Goal: Obtain resource: Download file/media

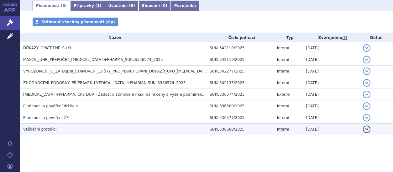
scroll to position [101, 0]
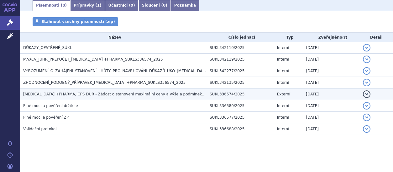
click at [114, 92] on span "[MEDICAL_DATA] +PHARMA, CPS DUR - Žádost o stanovení maximální ceny a výše a po…" at bounding box center [126, 94] width 207 height 4
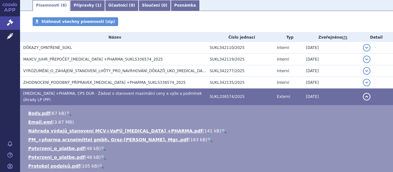
scroll to position [132, 0]
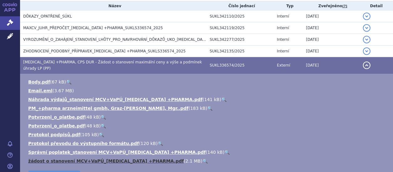
click at [103, 158] on link "žádost o stanovení MCV+VaPÚ_[MEDICAL_DATA] +PHARMA.pdf" at bounding box center [105, 160] width 155 height 5
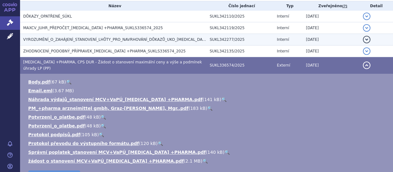
scroll to position [101, 0]
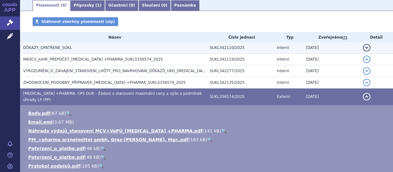
click at [52, 47] on span "DŮKAZY_OPATŘENÉ_SÚKL" at bounding box center [47, 47] width 49 height 4
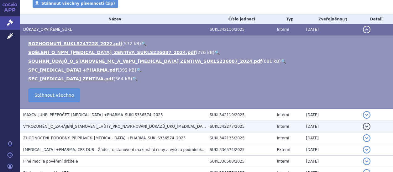
scroll to position [132, 0]
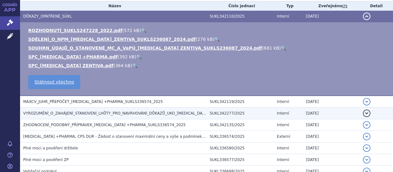
click at [155, 113] on span "VYROZUMĚNÍ_O_ZAHÁJENÍ_STANOVENÍ_LHŮTY_PRO_NAVRHOVÁNÍ_DŮKAZŮ_UKO_[MEDICAL_DATA] …" at bounding box center [148, 113] width 250 height 4
click at [155, 142] on td "Plné moci a pověření držitele" at bounding box center [113, 148] width 186 height 12
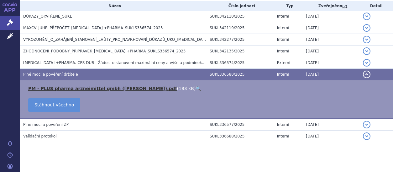
click at [73, 88] on link "PM - PLUS pharma arzneimittel gmbh ([PERSON_NAME]).pdf" at bounding box center [102, 88] width 149 height 5
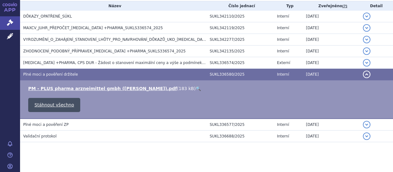
scroll to position [38, 0]
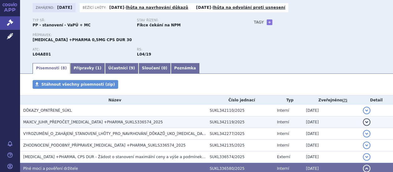
click at [68, 122] on span "MAXCV_JUHR_PŘEPOČET_[MEDICAL_DATA] +PHARMA_SUKLS336574_2025" at bounding box center [93, 122] width 140 height 4
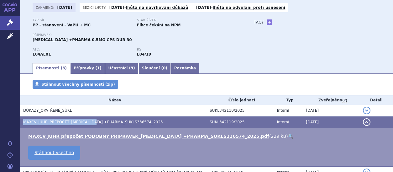
click at [68, 122] on span "MAXCV_JUHR_PŘEPOČET_[MEDICAL_DATA] +PHARMA_SUKLS336574_2025" at bounding box center [93, 122] width 140 height 4
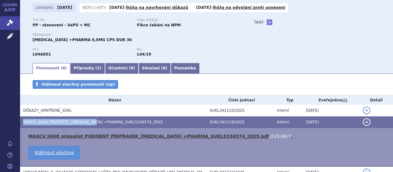
drag, startPoint x: 68, startPoint y: 122, endPoint x: 66, endPoint y: 136, distance: 14.0
click at [66, 136] on link "MAXCV JUHR přepočet PODOBNÝ PŘÍPRAVEK_[MEDICAL_DATA] +PHARMA_SUKLS336574_2025.p…" at bounding box center [148, 135] width 241 height 5
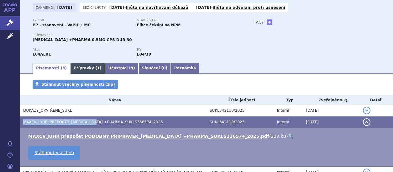
click at [77, 69] on link "Přípravky ( 1 )" at bounding box center [87, 68] width 35 height 11
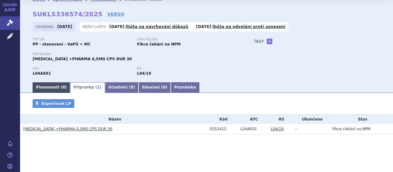
click at [47, 86] on link "Písemnosti ( 8 )" at bounding box center [52, 87] width 38 height 11
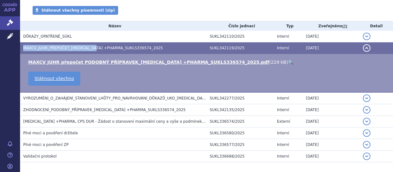
scroll to position [113, 0]
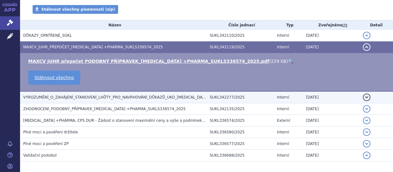
click at [91, 96] on span "VYROZUMĚNÍ_O_ZAHÁJENÍ_STANOVENÍ_LHŮTY_PRO_NAVRHOVÁNÍ_DŮKAZŮ_UKO_[MEDICAL_DATA] …" at bounding box center [148, 97] width 250 height 4
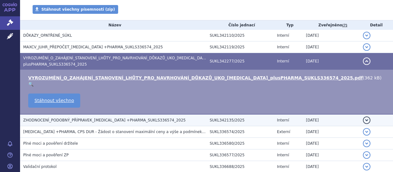
click at [70, 118] on span "ZHODNOCENÍ_PODOBNÝ_PŘÍPRAVEK_[MEDICAL_DATA] +PHARMA_SUKLS336574_2025" at bounding box center [104, 120] width 162 height 4
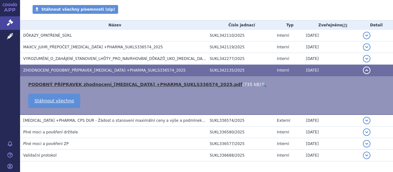
click at [70, 83] on link "PODOBNÝ PŘÍPRAVEK zhodnocení_[MEDICAL_DATA] +PHARMA_SUKLS336574_2025.pdf" at bounding box center [135, 84] width 214 height 5
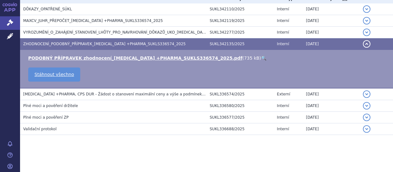
scroll to position [0, 0]
